Goal: Transaction & Acquisition: Purchase product/service

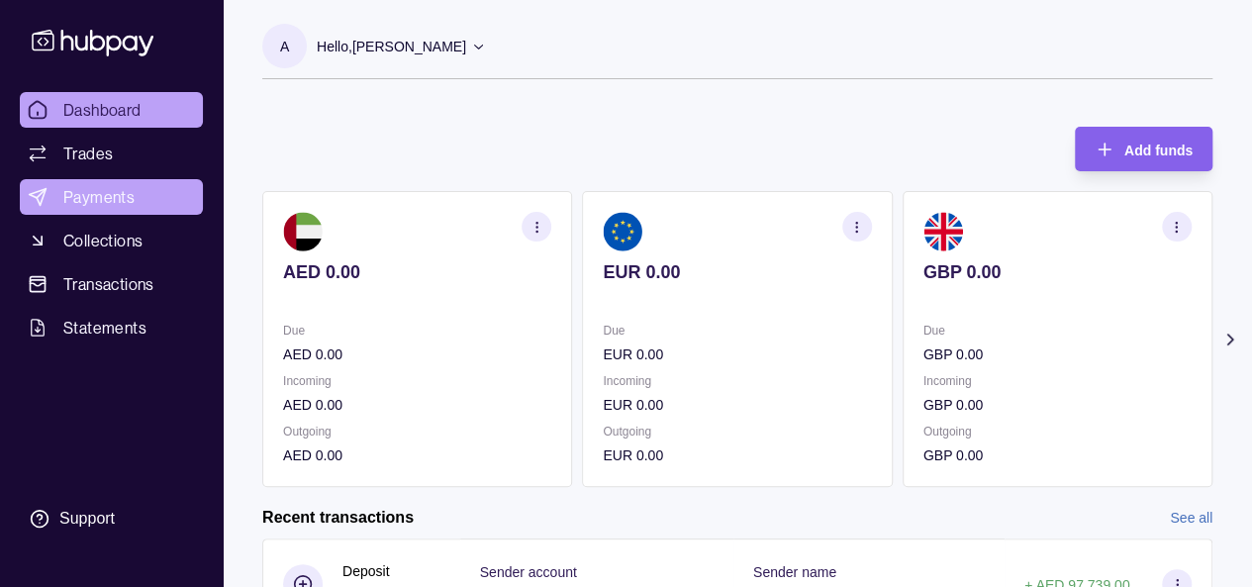
click at [97, 200] on span "Payments" at bounding box center [98, 197] width 71 height 24
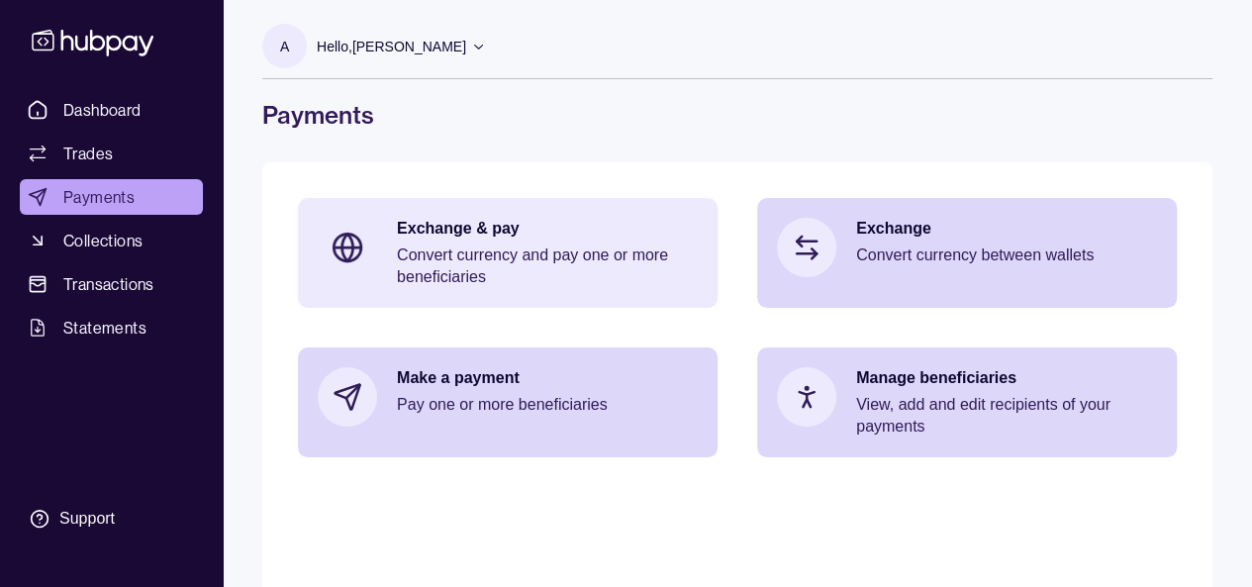
click at [461, 254] on p "Convert currency and pay one or more beneficiaries" at bounding box center [547, 267] width 301 height 44
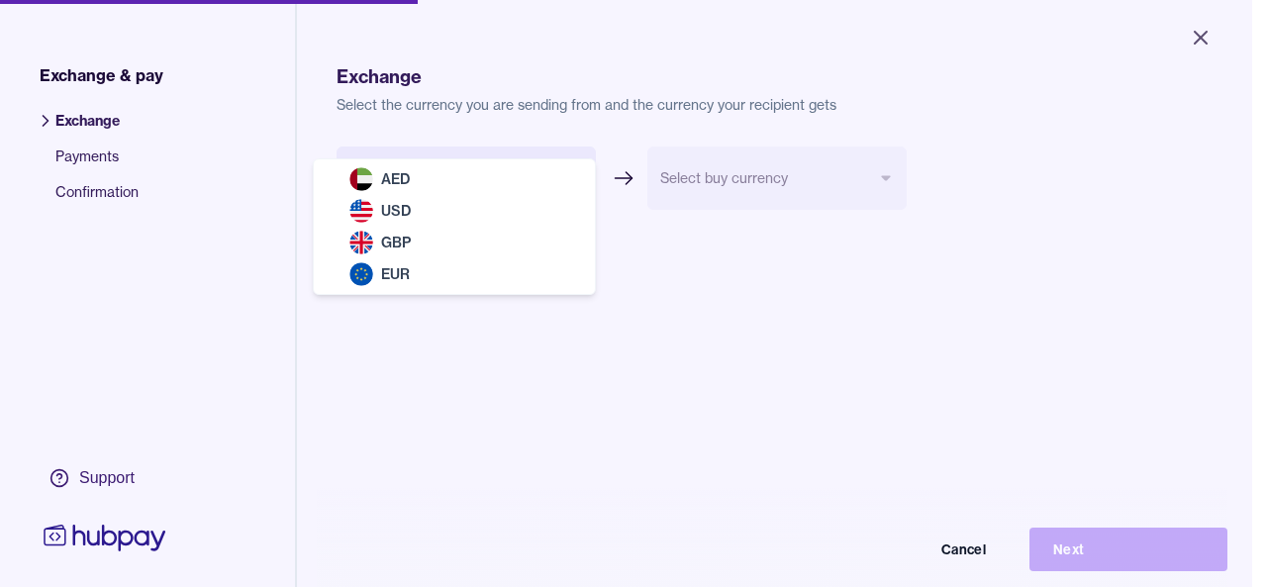
click at [491, 192] on body "Close Exchange & pay Exchange Payments Confirmation Support Exchange Select the…" at bounding box center [626, 293] width 1252 height 587
select select "***"
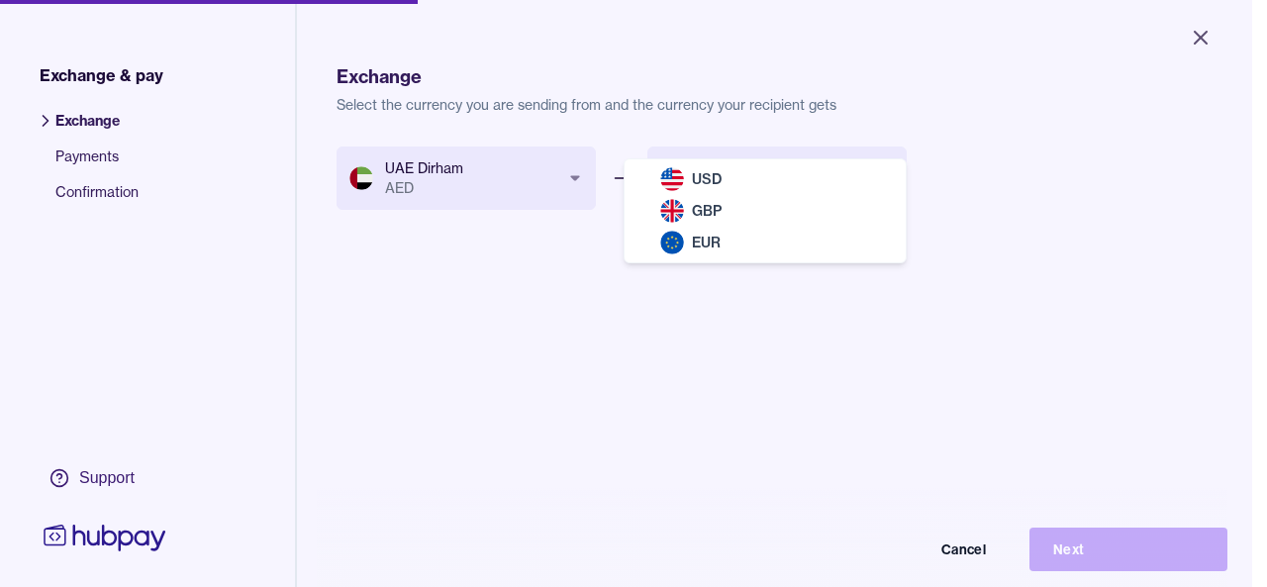
click at [739, 192] on body "Close Exchange & pay Exchange Payments Confirmation Support Exchange Select the…" at bounding box center [626, 293] width 1252 height 587
select select "***"
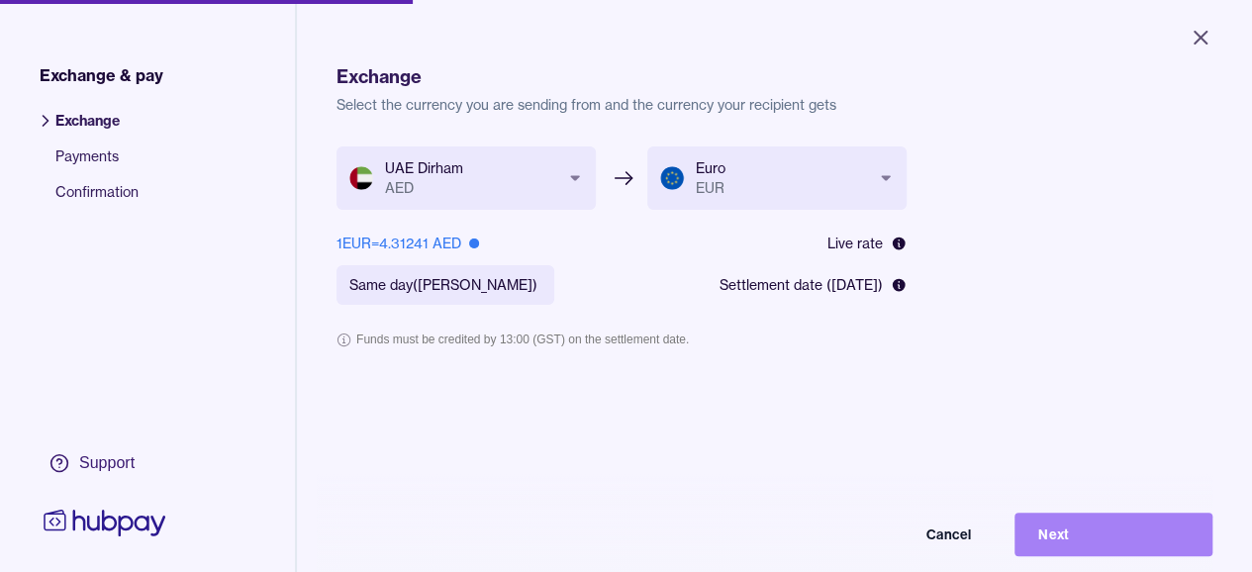
click at [1102, 543] on button "Next" at bounding box center [1114, 535] width 198 height 44
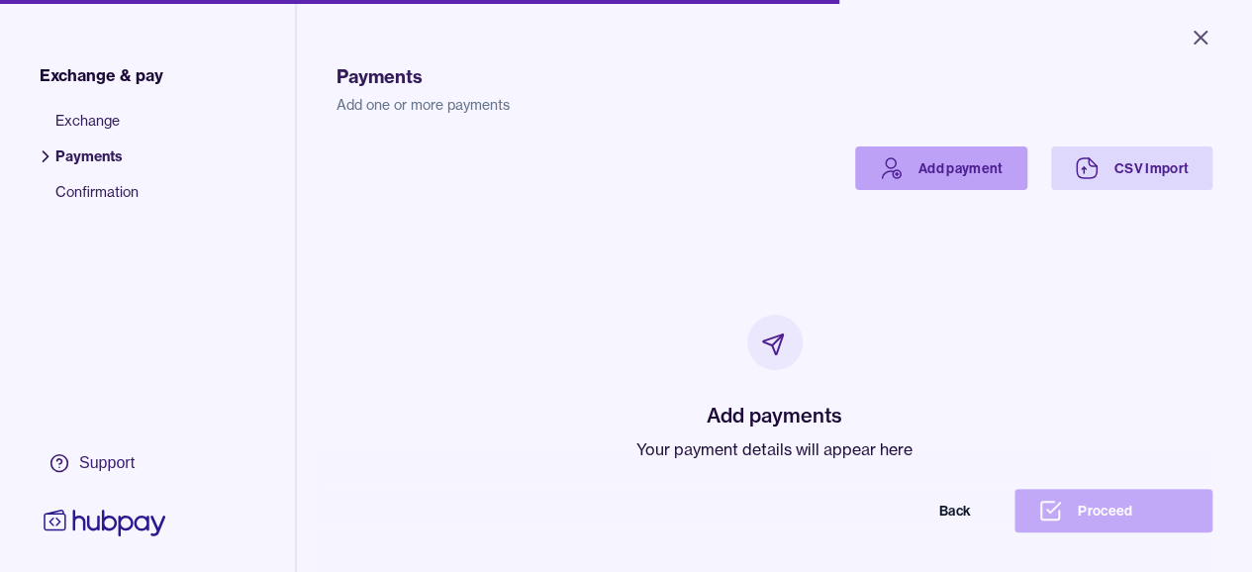
click at [928, 162] on link "Add payment" at bounding box center [941, 169] width 172 height 44
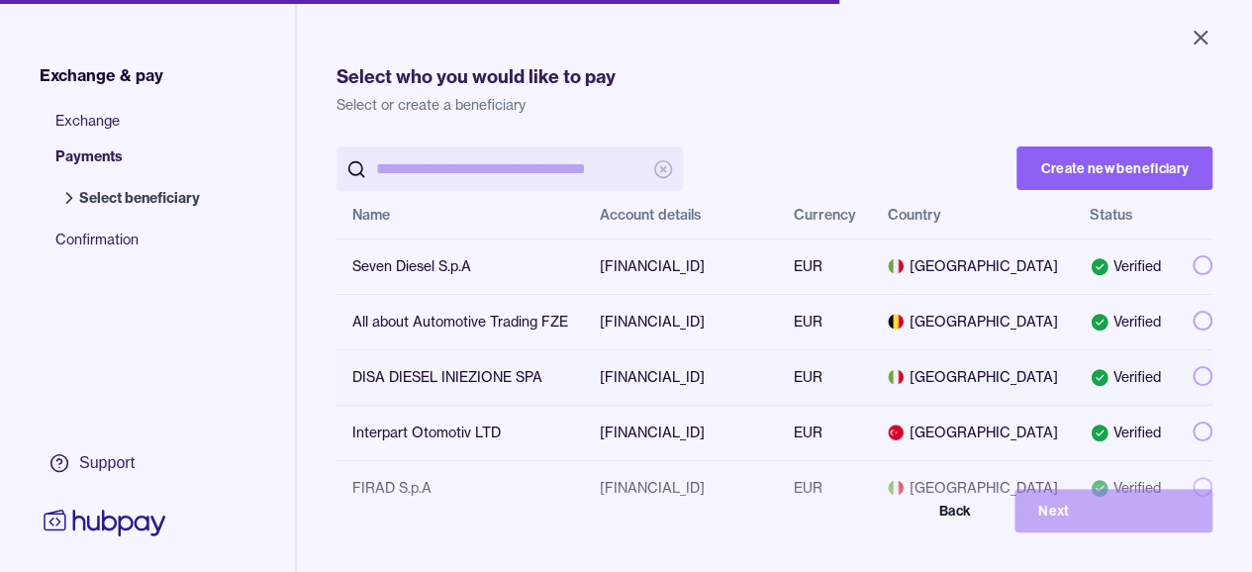
click at [1193, 375] on button "button" at bounding box center [1203, 376] width 20 height 20
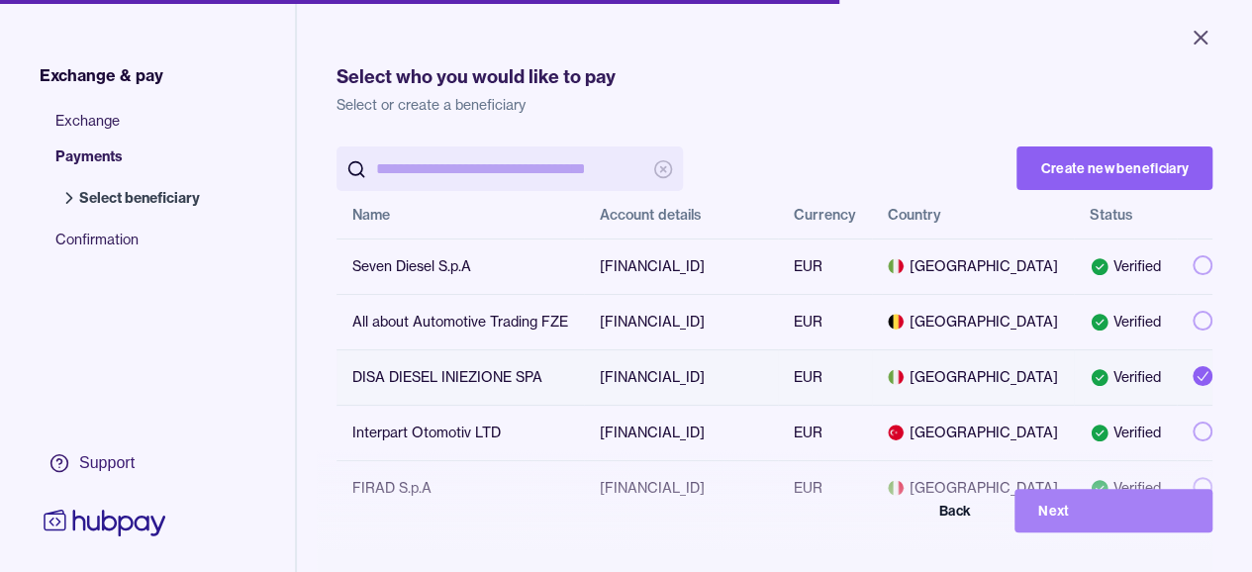
click at [1079, 530] on button "Next" at bounding box center [1114, 511] width 198 height 44
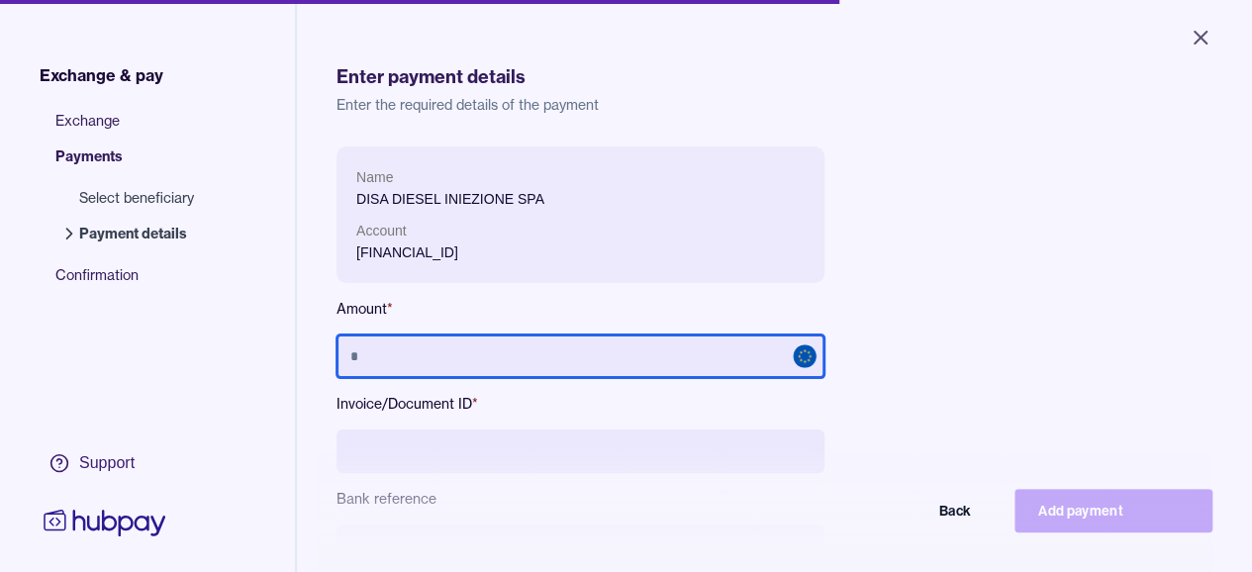
click at [442, 355] on input "text" at bounding box center [581, 357] width 488 height 44
type input "*********"
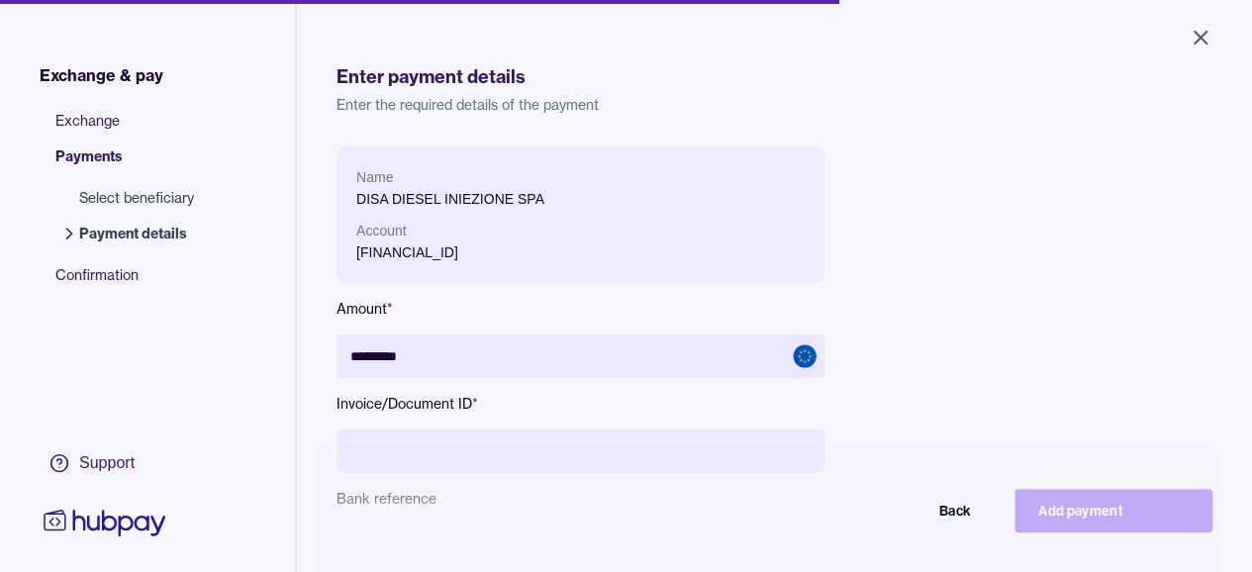
click at [412, 447] on input at bounding box center [581, 452] width 488 height 44
type input "*"
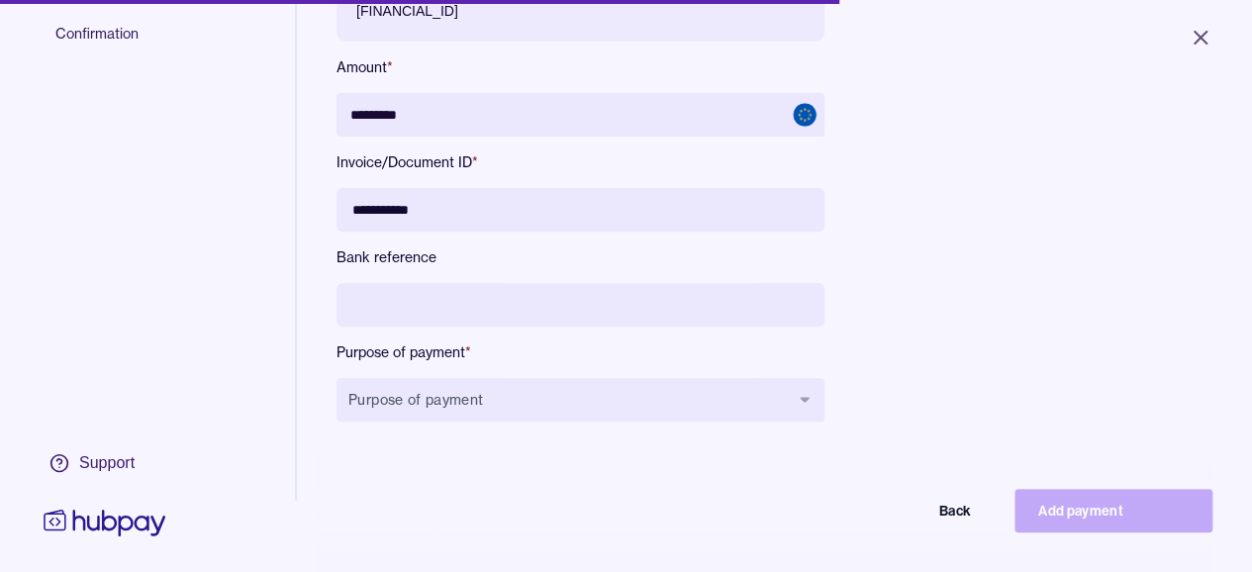
scroll to position [242, 0]
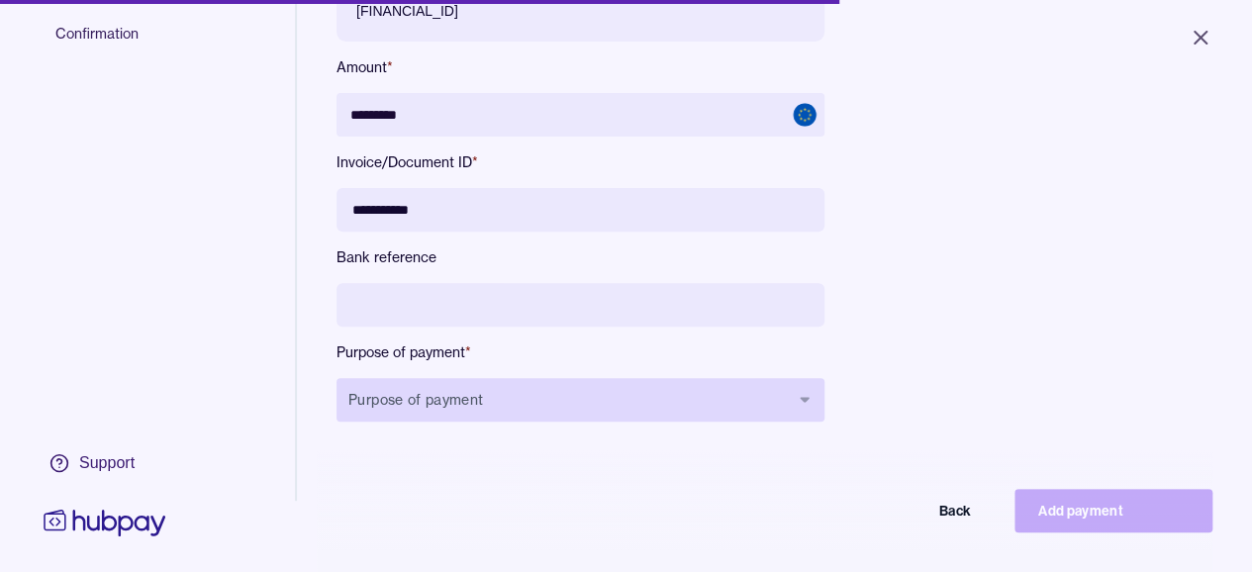
type input "**********"
click at [455, 393] on button "Purpose of payment" at bounding box center [581, 400] width 488 height 44
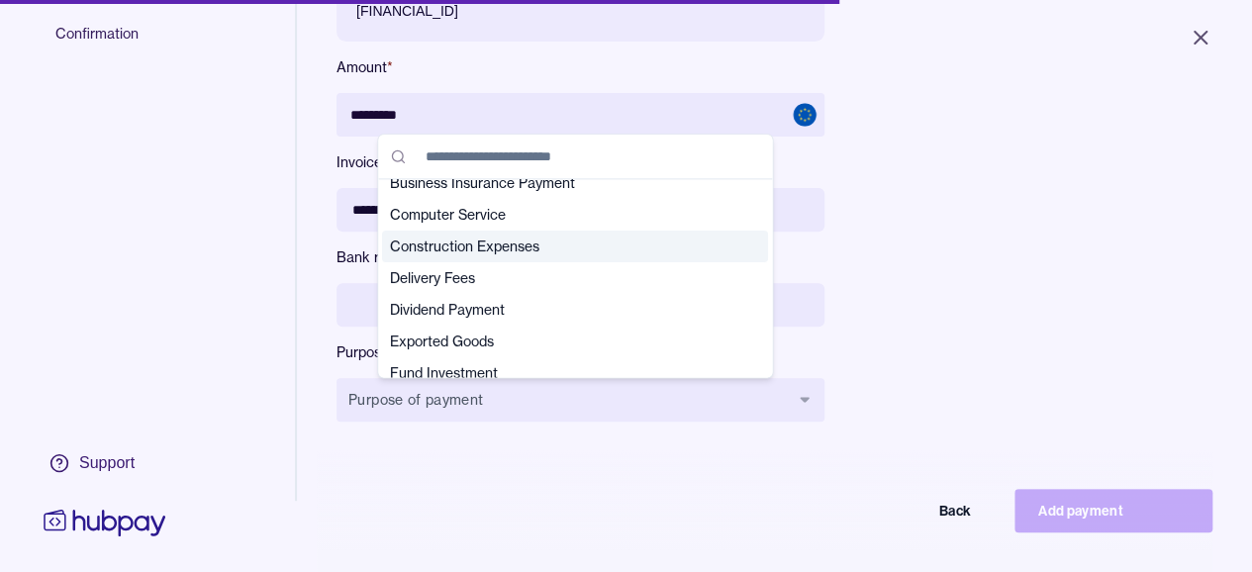
scroll to position [119, 0]
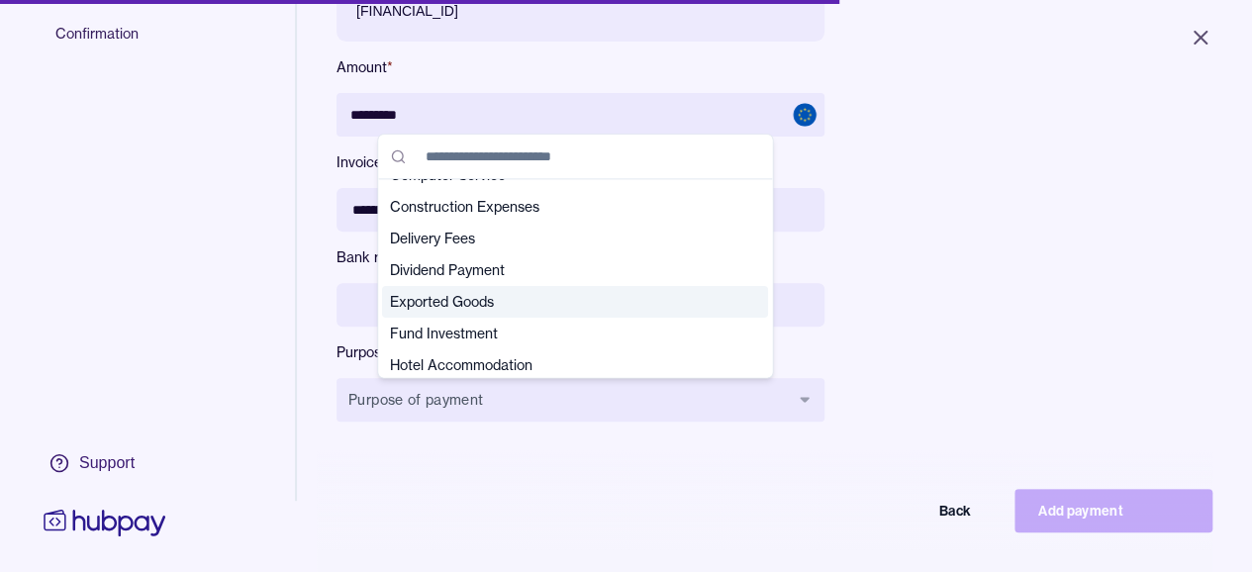
click at [477, 304] on span "Exported Goods" at bounding box center [563, 302] width 347 height 20
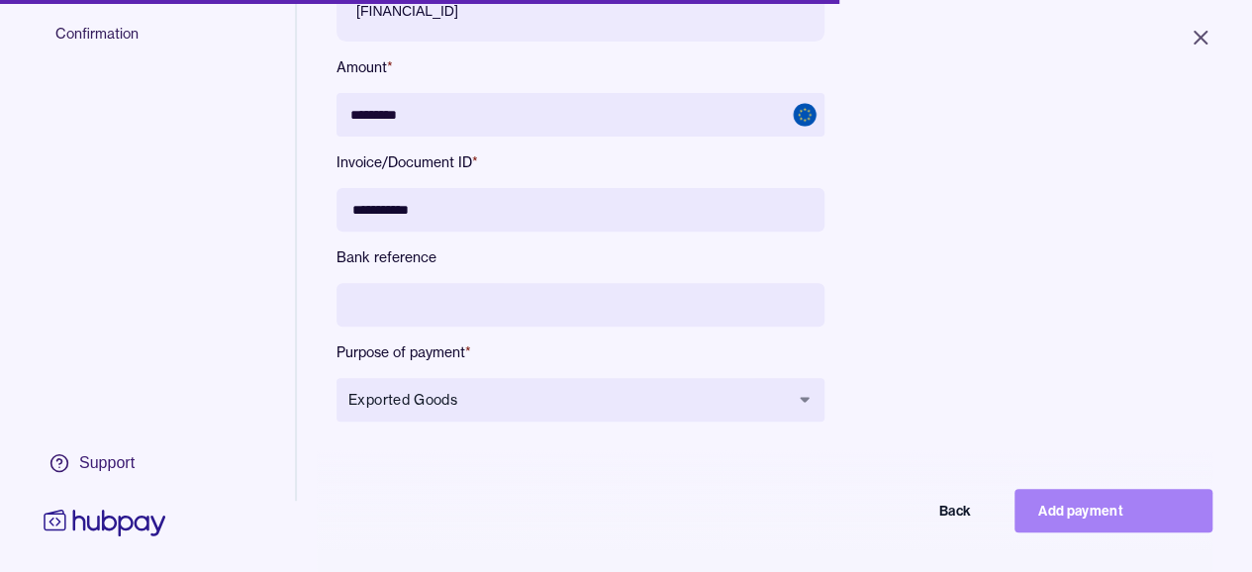
click at [1079, 529] on button "Add payment" at bounding box center [1114, 511] width 198 height 44
type input "*******"
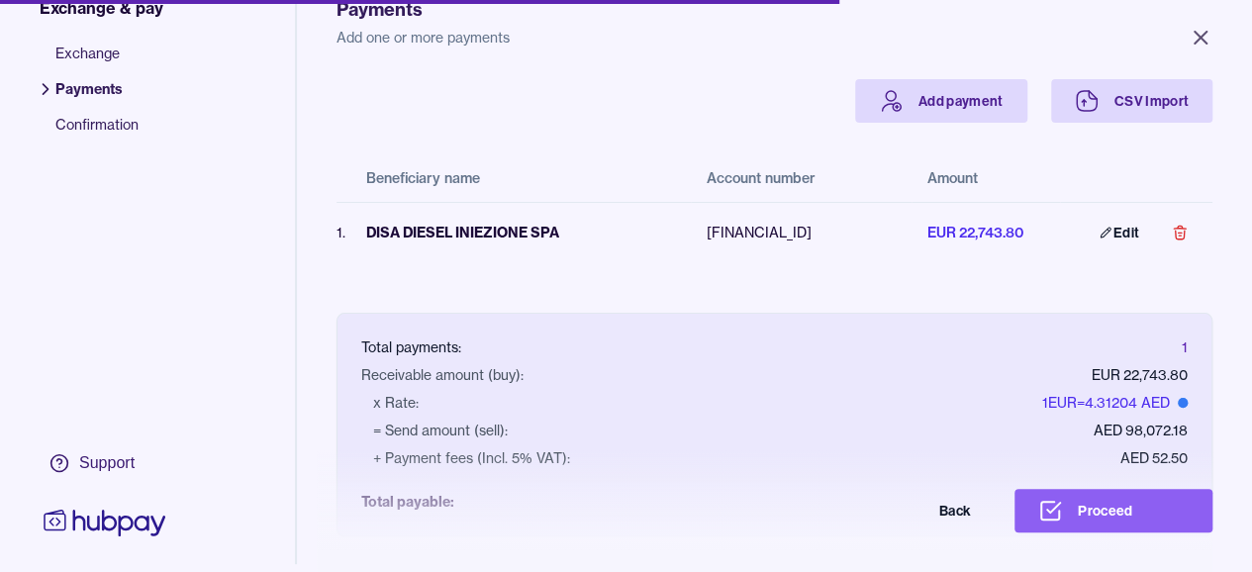
scroll to position [99, 0]
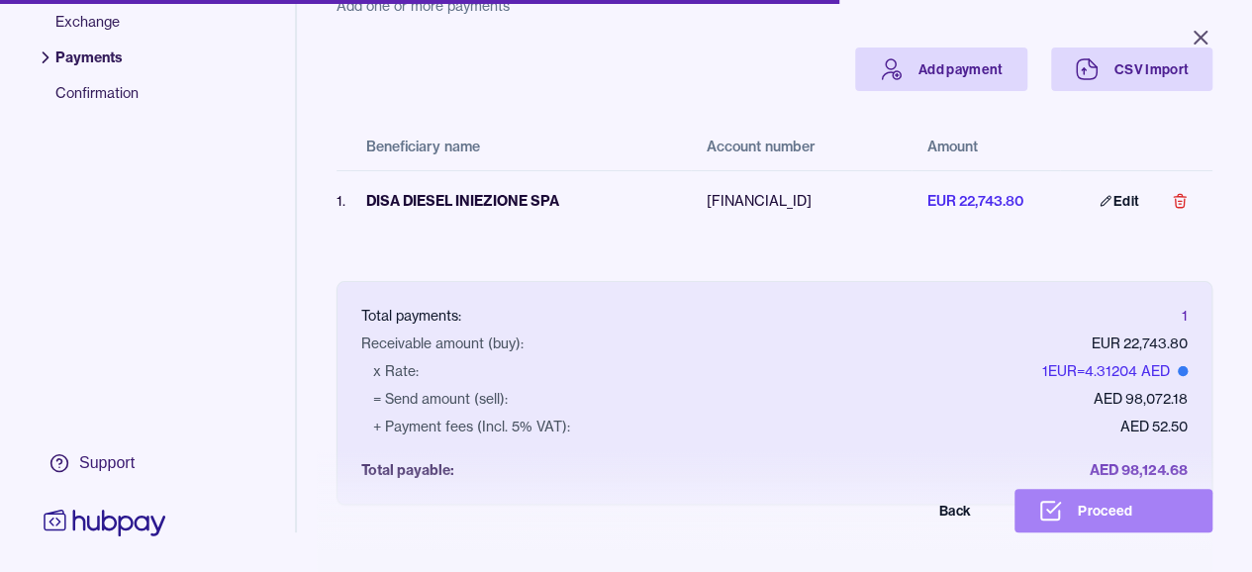
click at [1127, 523] on button "Proceed" at bounding box center [1114, 511] width 198 height 44
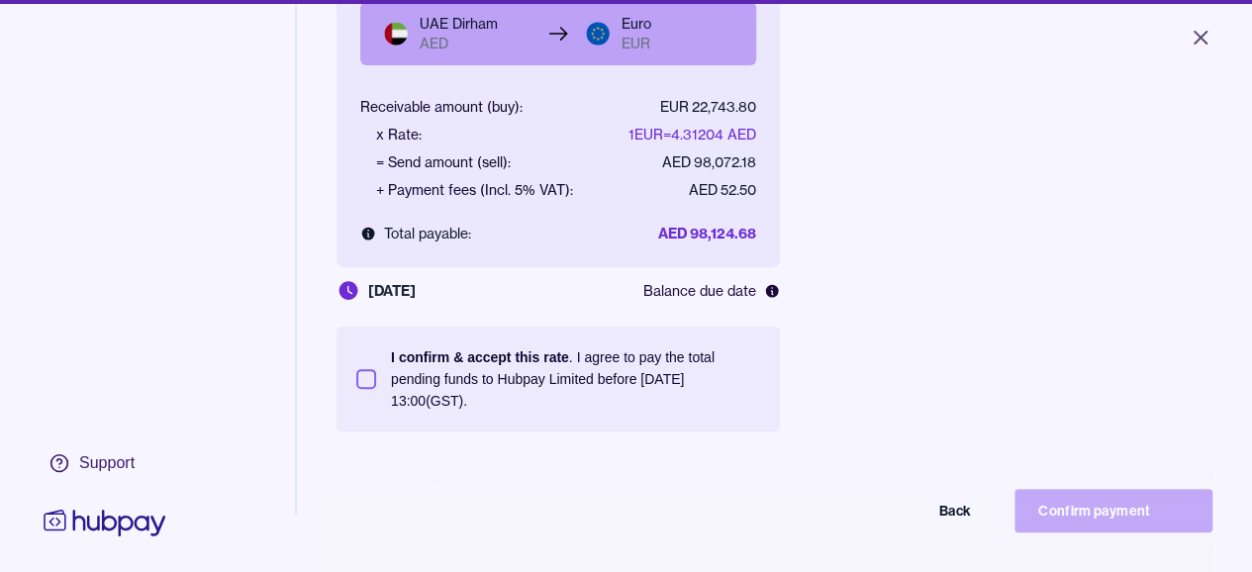
scroll to position [265, 0]
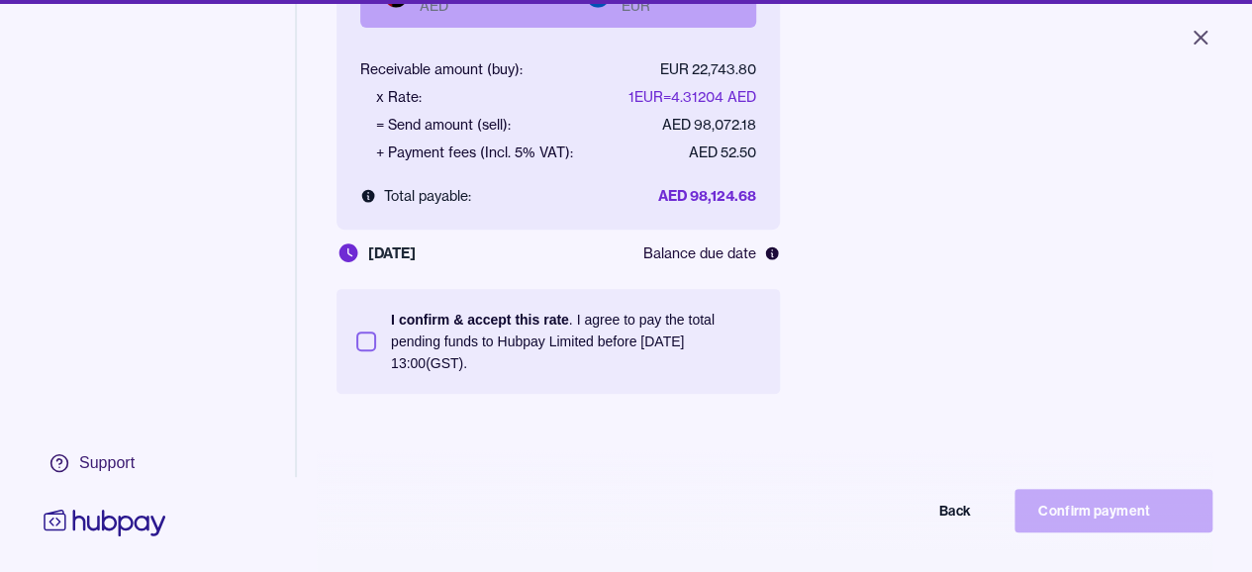
click at [366, 344] on button "I confirm & accept this rate . I agree to pay the total pending funds to Hubpay…" at bounding box center [366, 342] width 20 height 20
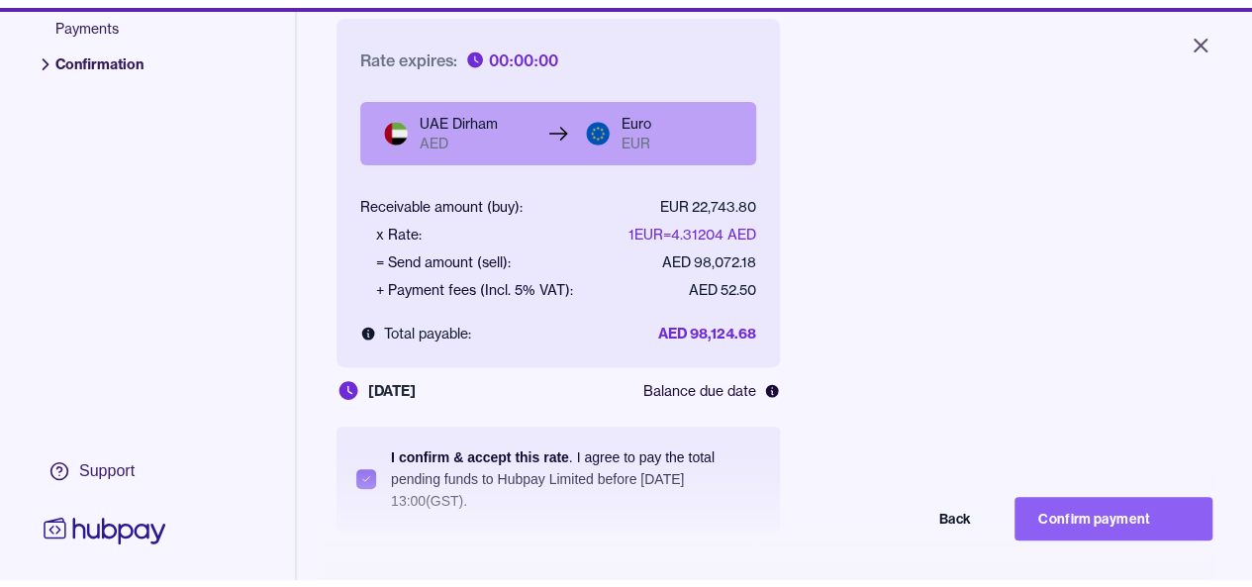
scroll to position [135, 0]
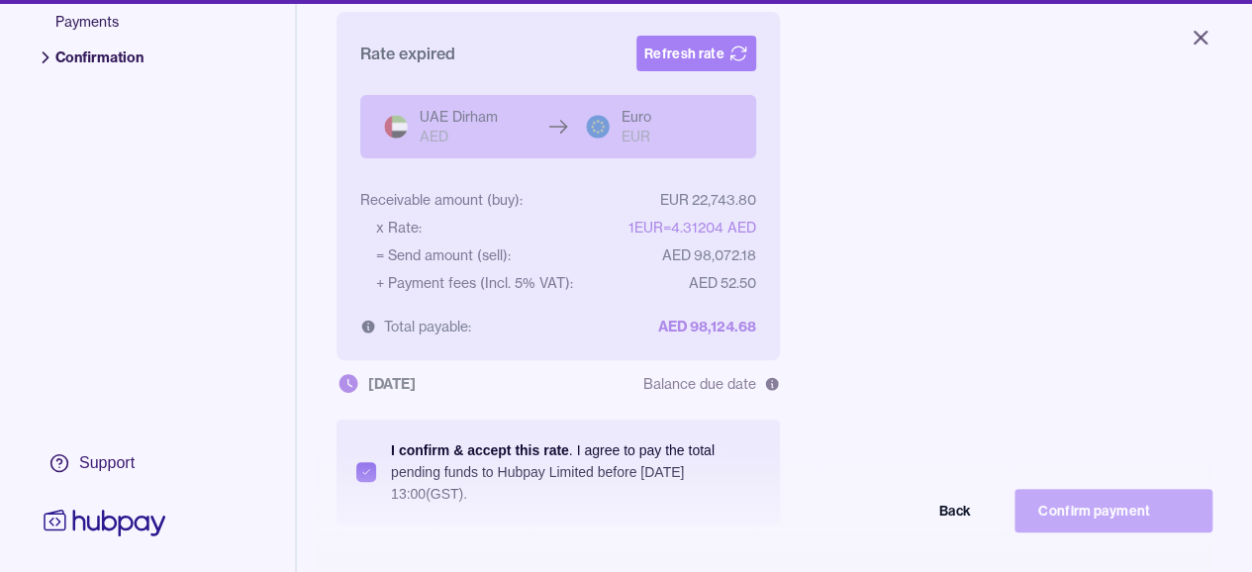
click at [686, 55] on button "Refresh rate" at bounding box center [697, 54] width 120 height 36
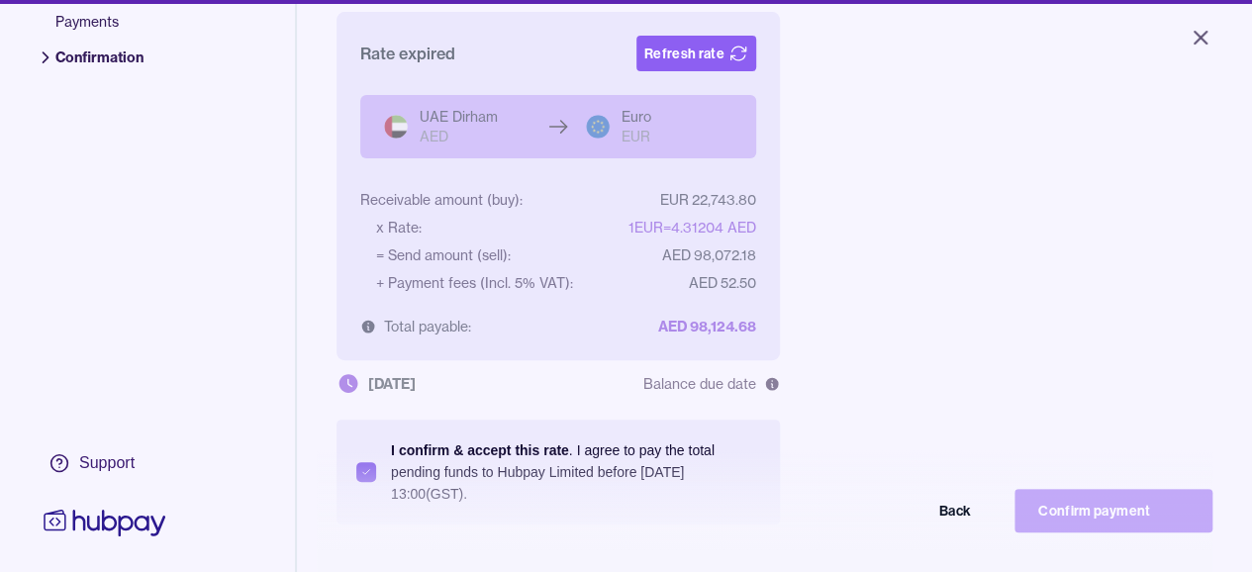
click at [686, 55] on button "Refresh rate" at bounding box center [697, 54] width 120 height 36
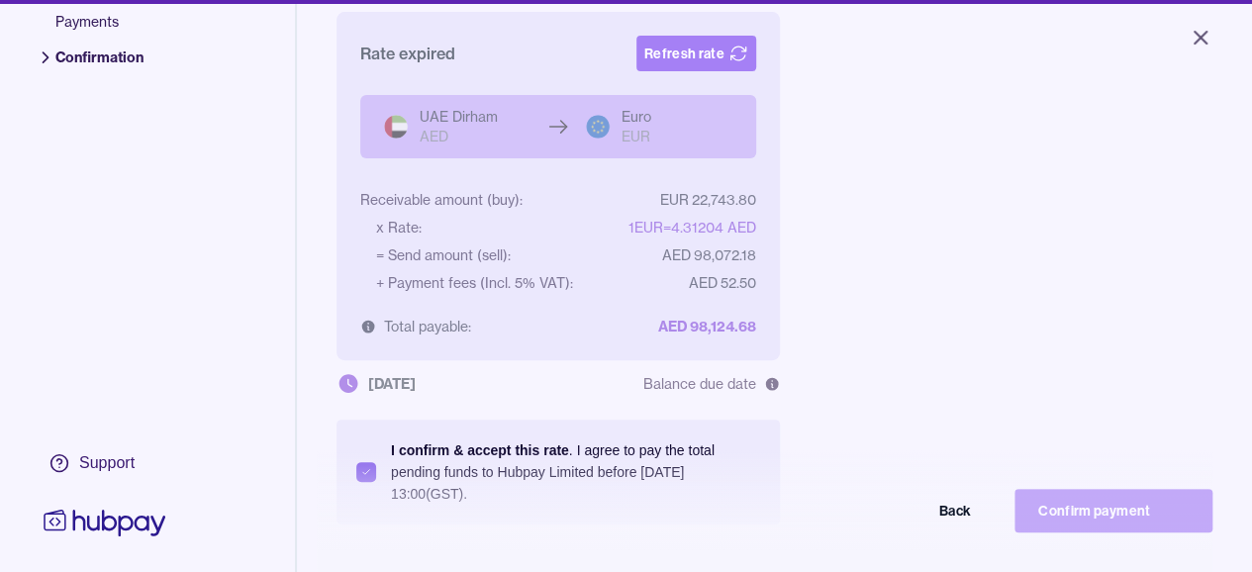
click at [695, 59] on button "Refresh rate" at bounding box center [697, 54] width 120 height 36
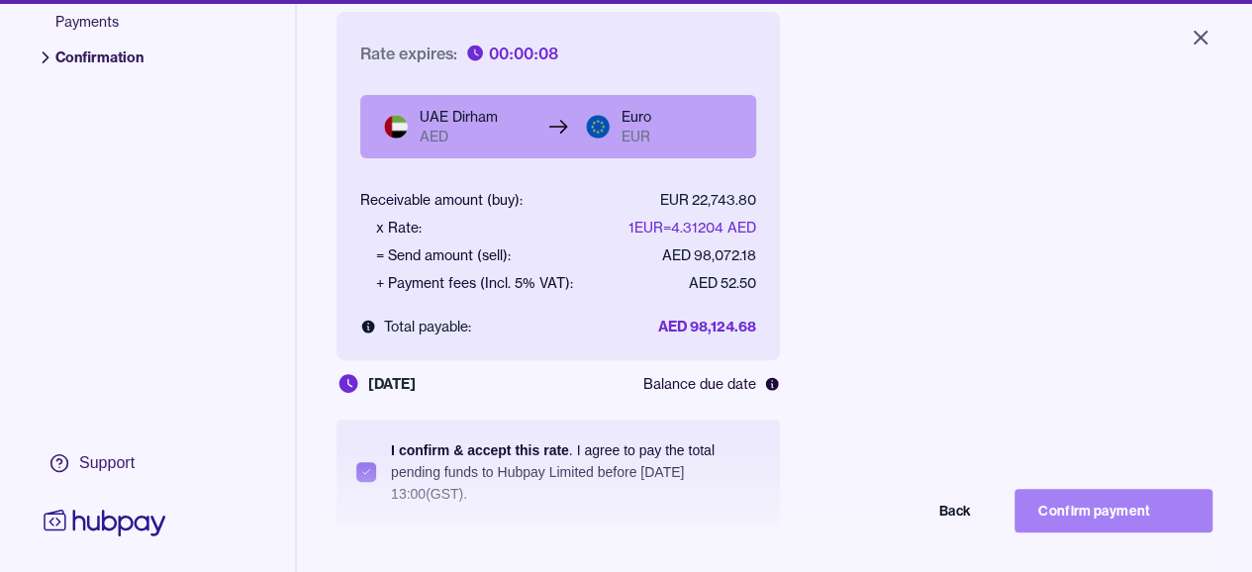
click at [1127, 532] on button "Confirm payment" at bounding box center [1114, 511] width 198 height 44
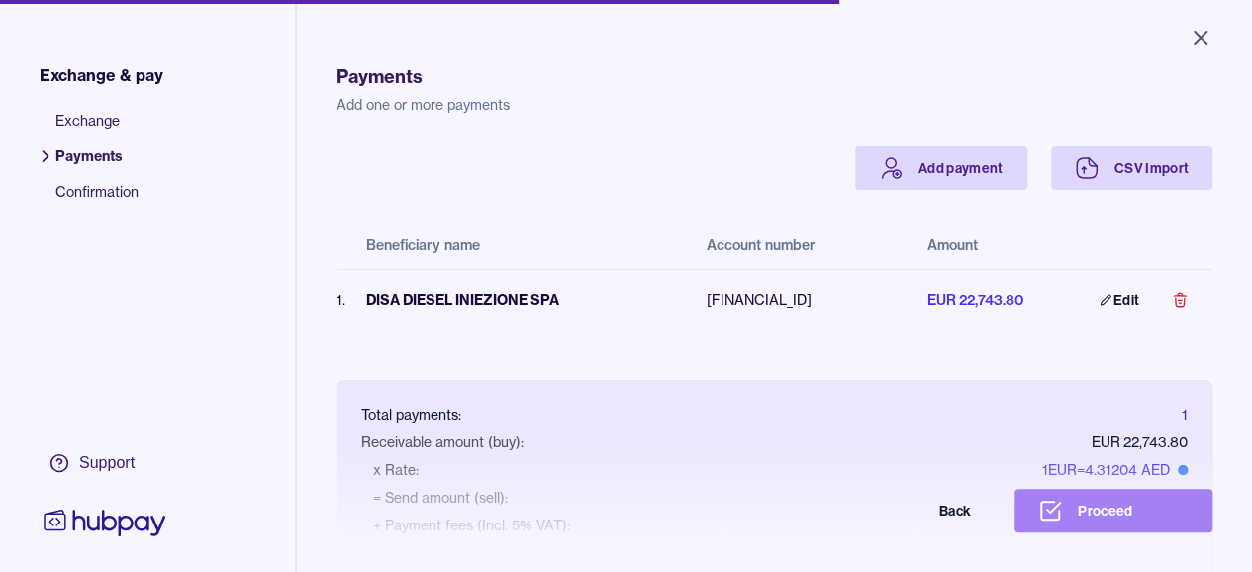
click at [1112, 522] on button "Proceed" at bounding box center [1114, 511] width 198 height 44
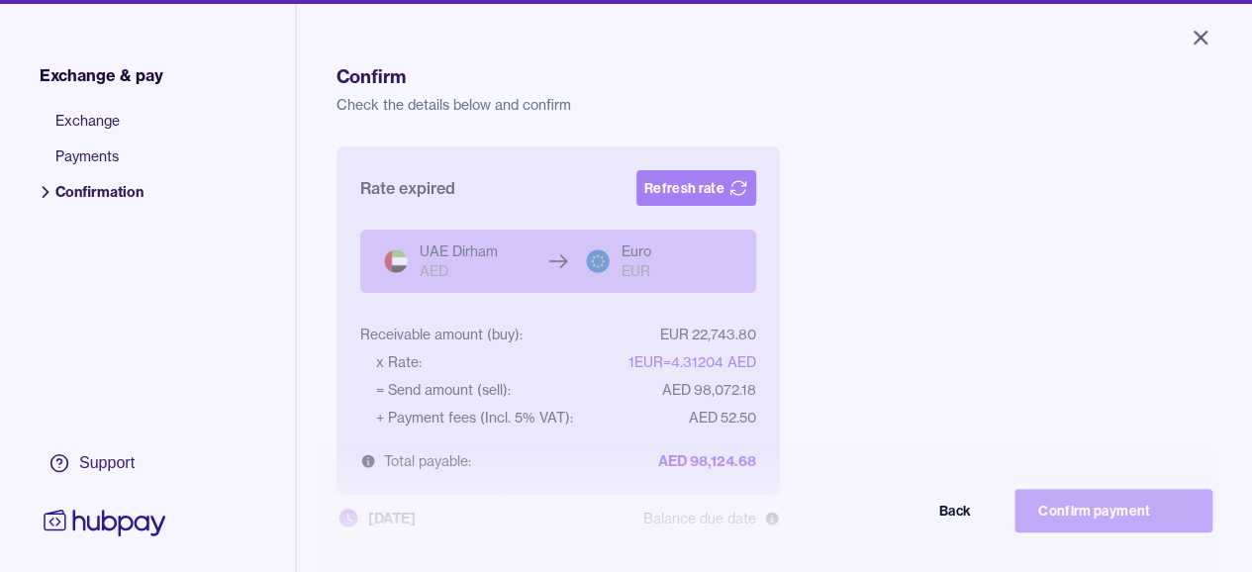
click at [686, 193] on button "Refresh rate" at bounding box center [697, 188] width 120 height 36
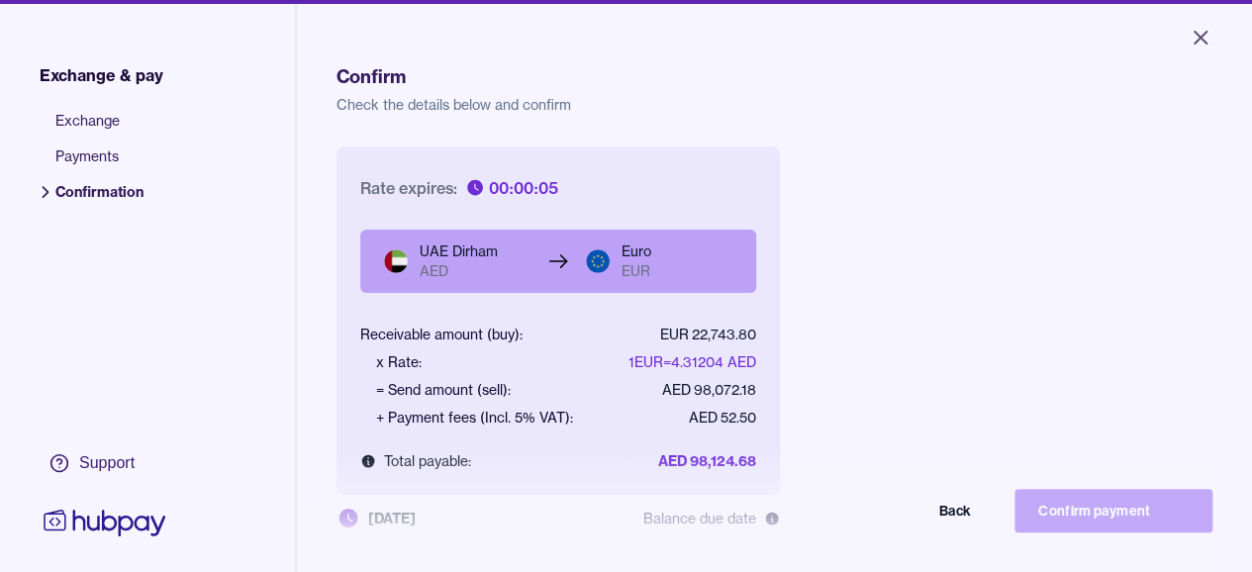
click at [99, 160] on span "Payments" at bounding box center [99, 165] width 88 height 36
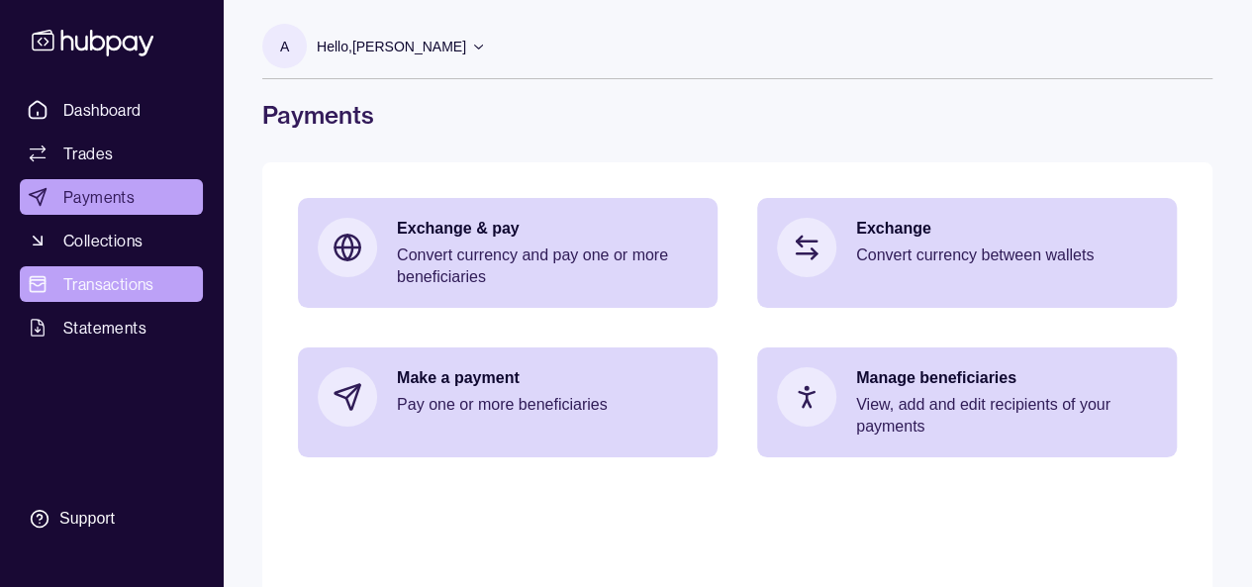
click at [120, 284] on span "Transactions" at bounding box center [108, 284] width 91 height 24
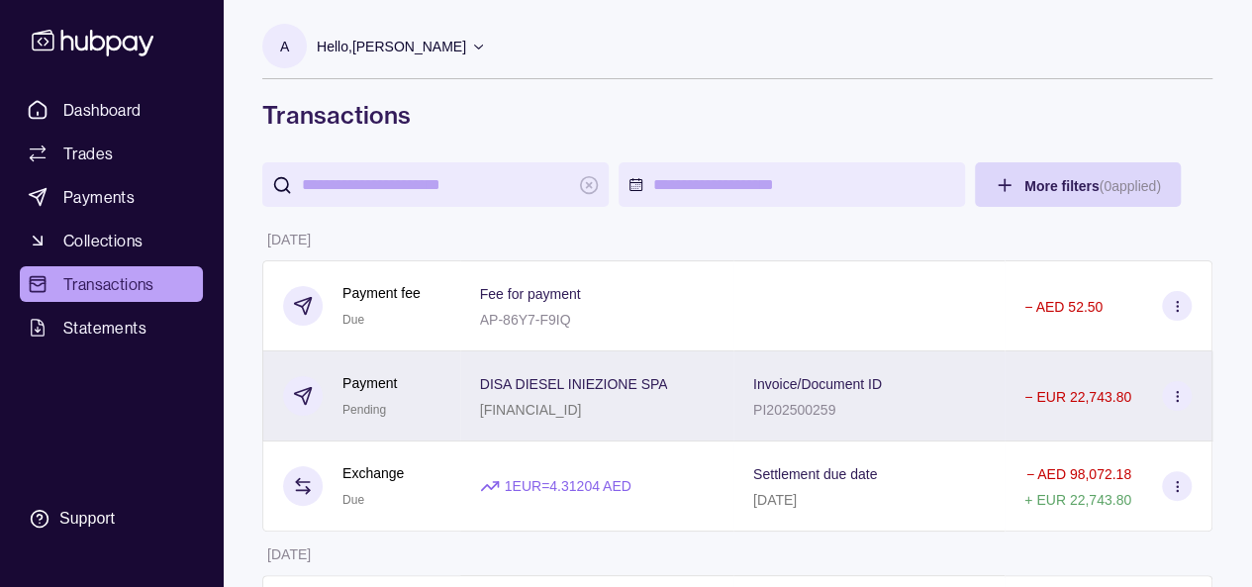
click at [1181, 403] on section at bounding box center [1177, 396] width 30 height 30
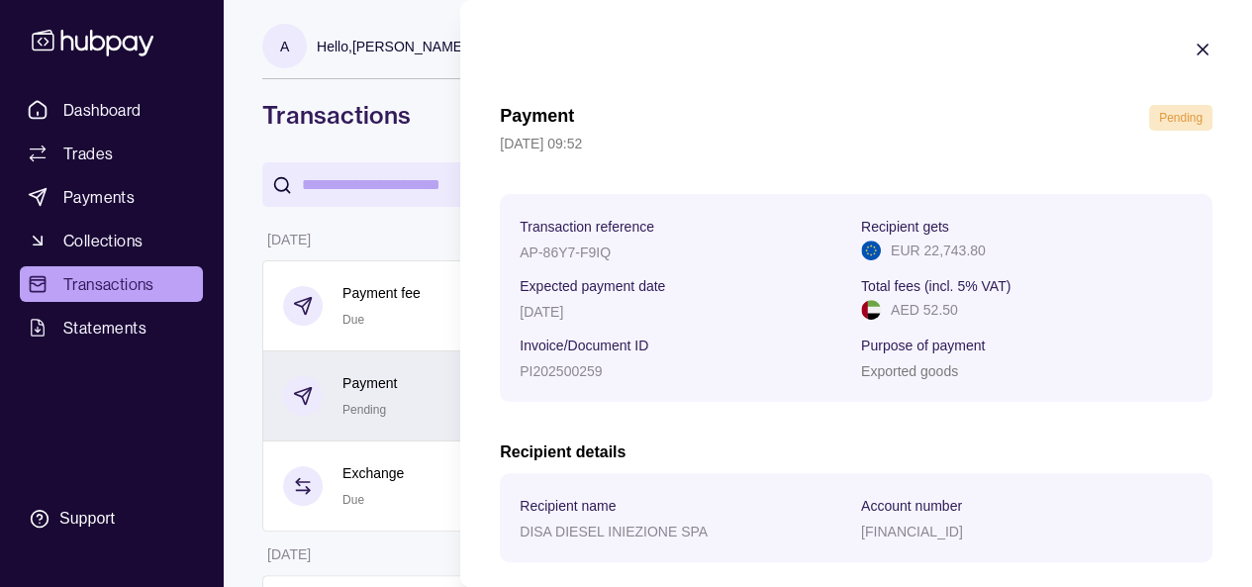
scroll to position [99, 0]
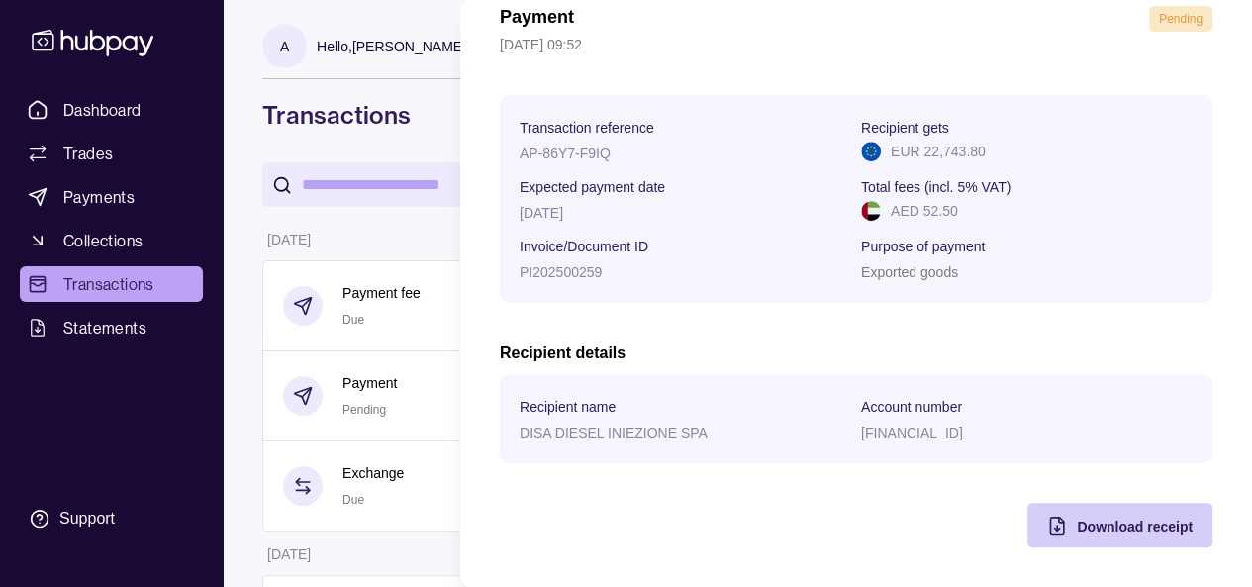
click at [1164, 538] on div "Download receipt" at bounding box center [1105, 525] width 175 height 45
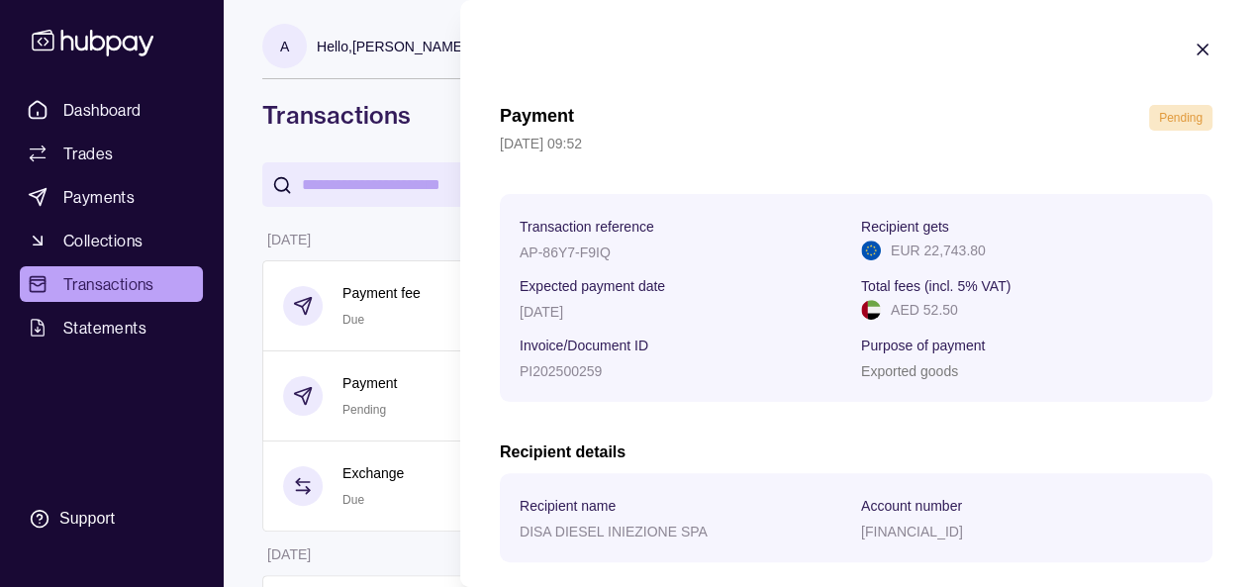
click at [1198, 49] on icon "button" at bounding box center [1203, 50] width 10 height 10
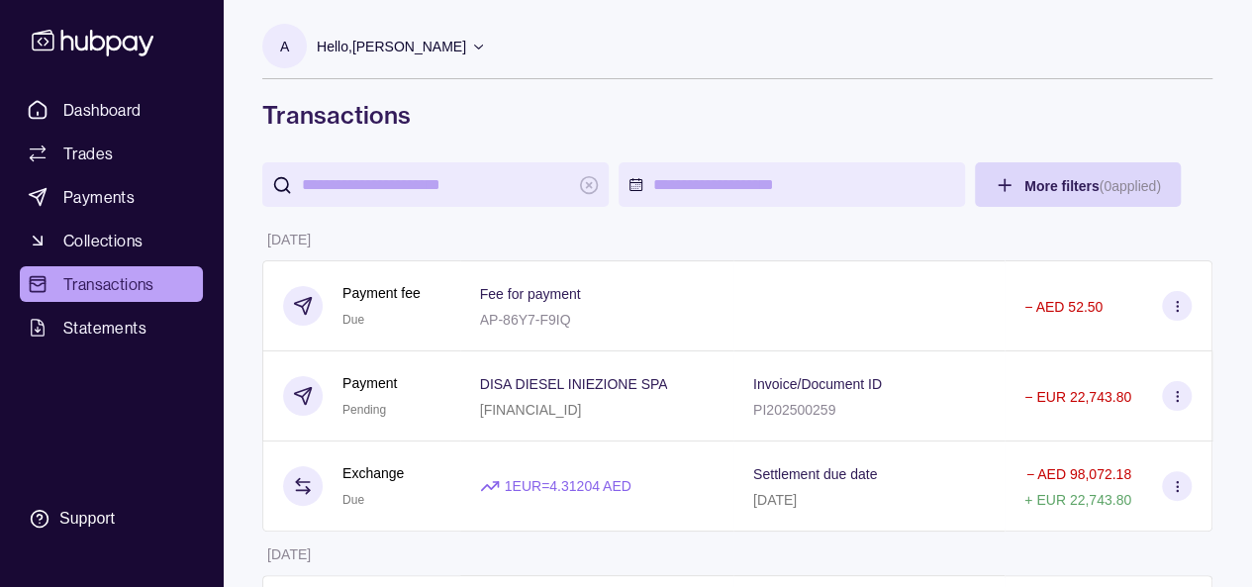
click at [291, 55] on section "A" at bounding box center [284, 46] width 45 height 45
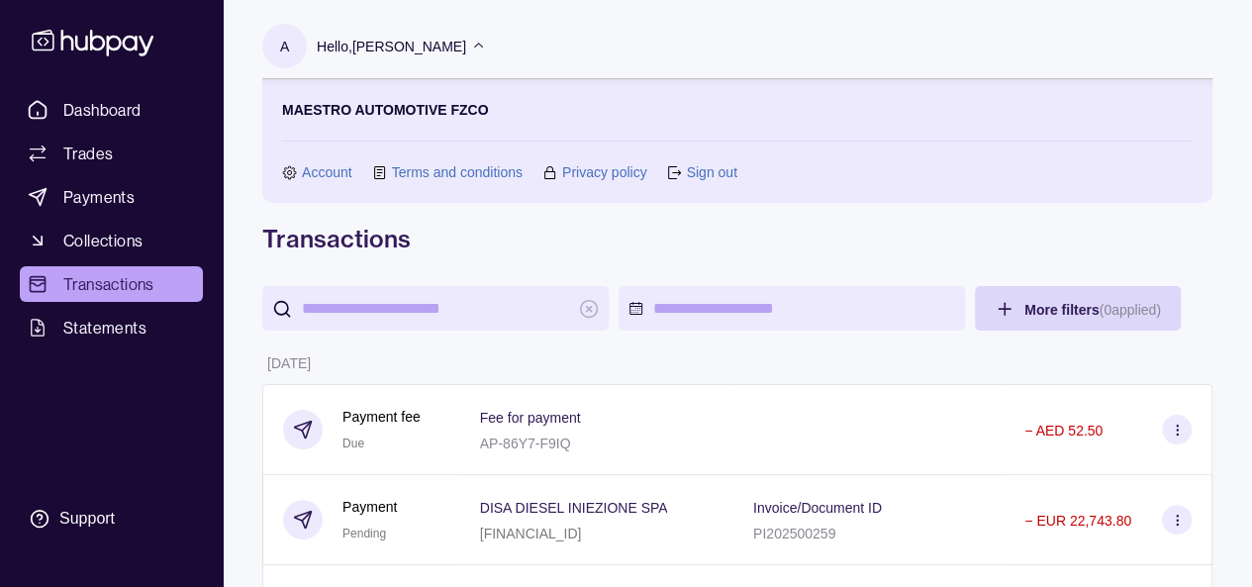
click at [713, 174] on link "Sign out" at bounding box center [711, 172] width 50 height 22
